Goal: Information Seeking & Learning: Learn about a topic

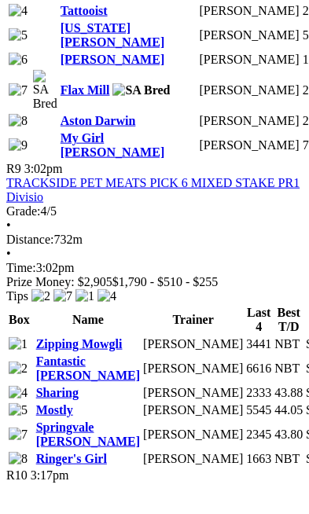
scroll to position [3578, 0]
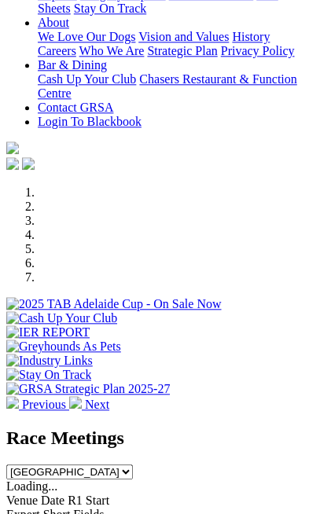
scroll to position [467, 0]
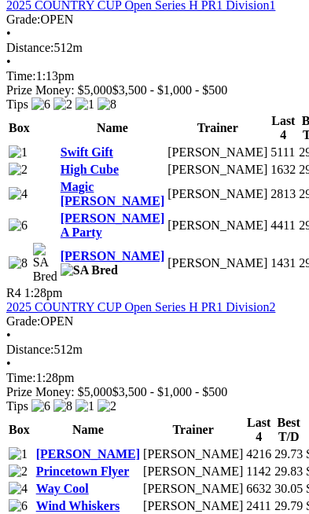
scroll to position [1799, 0]
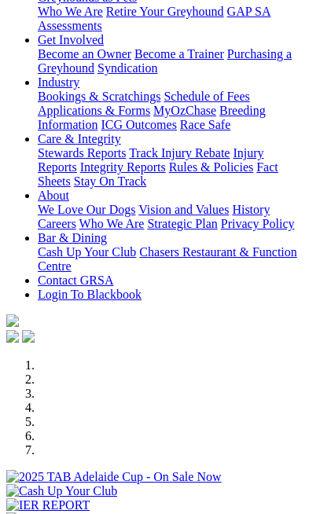
scroll to position [353, 0]
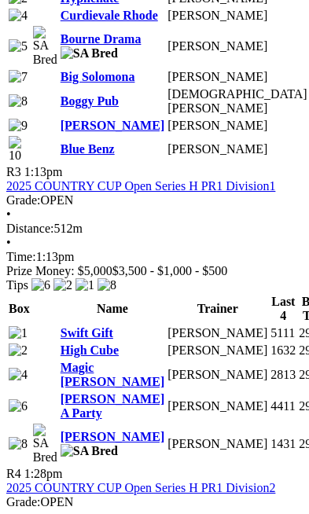
scroll to position [1620, 0]
